Goal: Information Seeking & Learning: Learn about a topic

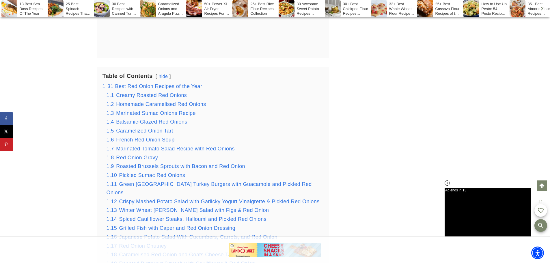
scroll to position [865, 0]
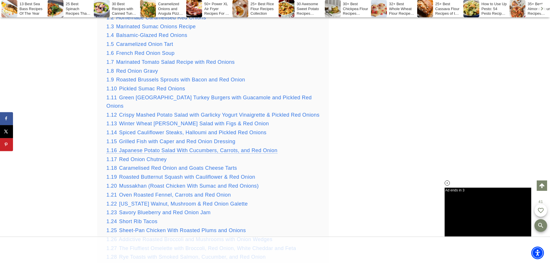
click at [162, 147] on span "Japanese Potato Salad With Cucumbers, Carrots, and Red Onion" at bounding box center [198, 150] width 158 height 6
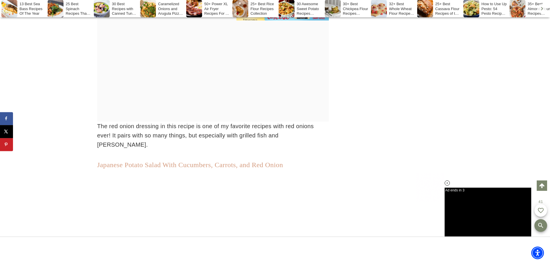
click at [267, 161] on link "Japanese Potato Salad With Cucumbers, Carrots, and Red Onion" at bounding box center [190, 165] width 186 height 8
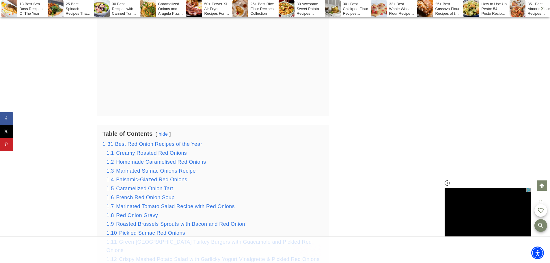
scroll to position [837, 0]
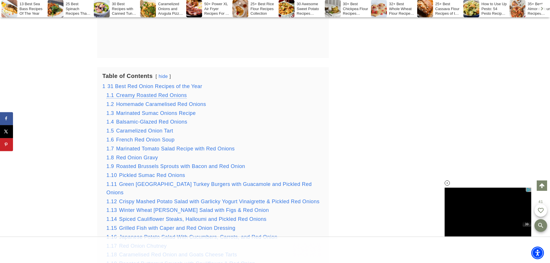
click at [176, 92] on span "Creamy Roasted Red Onions" at bounding box center [151, 95] width 71 height 6
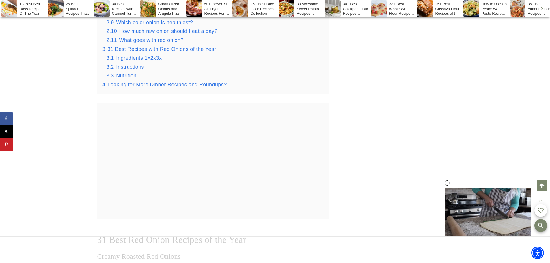
scroll to position [1389, 0]
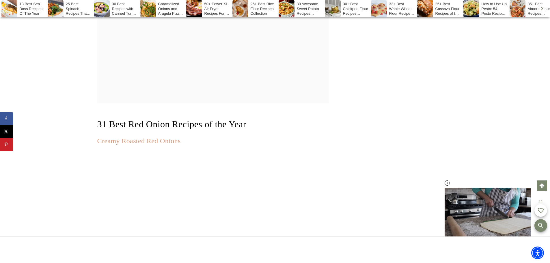
click at [172, 137] on link "Creamy Roasted Red Onions" at bounding box center [138, 141] width 83 height 8
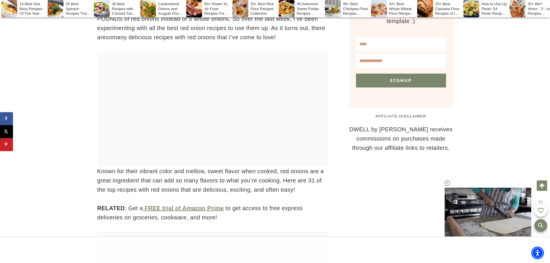
scroll to position [779, 0]
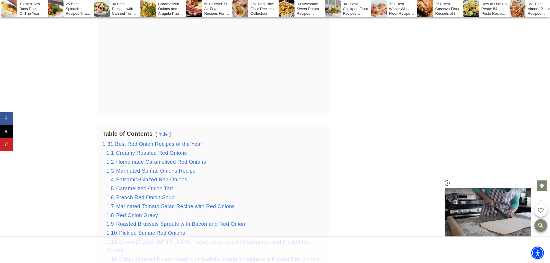
click at [185, 159] on span "Homemade Caramelised Red Onions" at bounding box center [161, 162] width 90 height 6
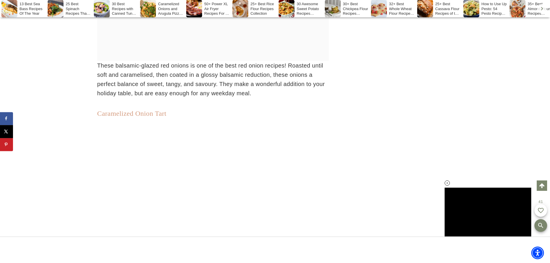
click at [129, 110] on link "Caramelized Onion Tart" at bounding box center [131, 114] width 69 height 8
